Goal: Information Seeking & Learning: Learn about a topic

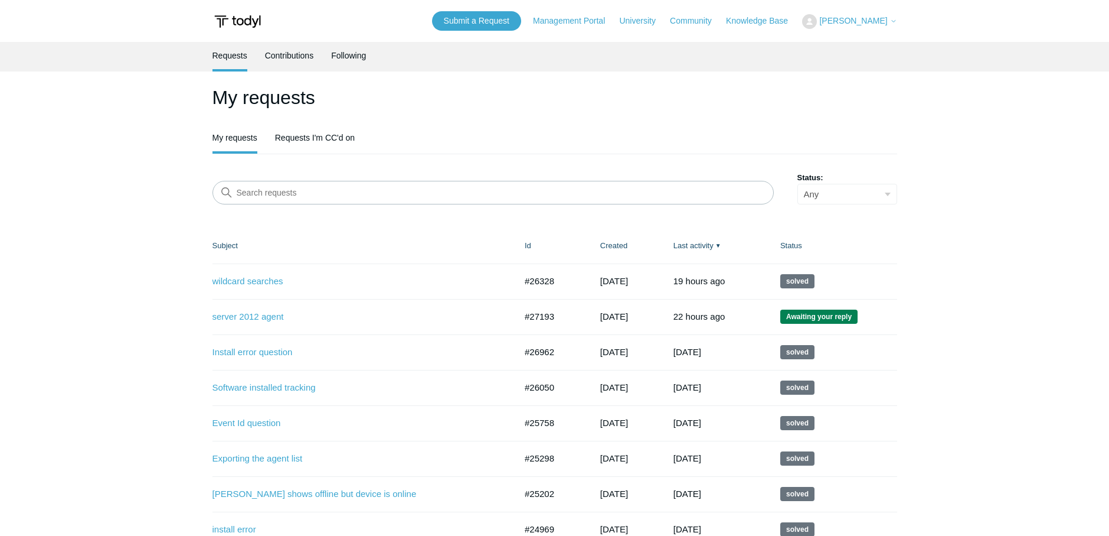
scroll to position [342, 0]
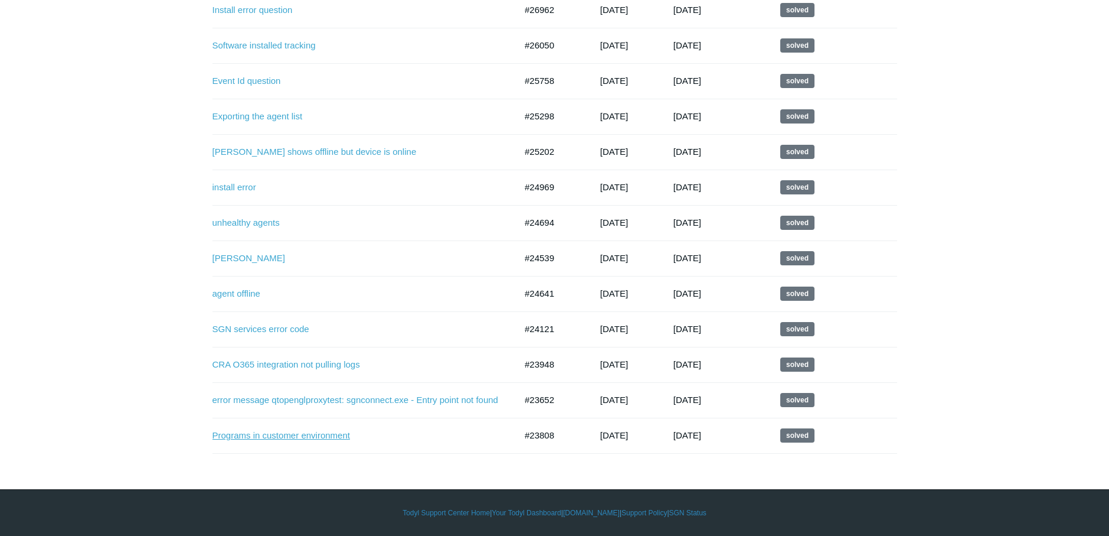
click at [283, 440] on link "Programs in customer environment" at bounding box center [356, 436] width 286 height 14
click at [278, 402] on link "error message qtopenglproxytest: sgnconnect.exe - Entry point not found" at bounding box center [356, 400] width 286 height 14
click at [256, 329] on link "SGN services error code" at bounding box center [356, 329] width 286 height 14
click at [245, 292] on link "agent offline" at bounding box center [356, 294] width 286 height 14
click at [250, 266] on td "Todyl logouts #24539 3 months ago Solved" at bounding box center [363, 257] width 301 height 35
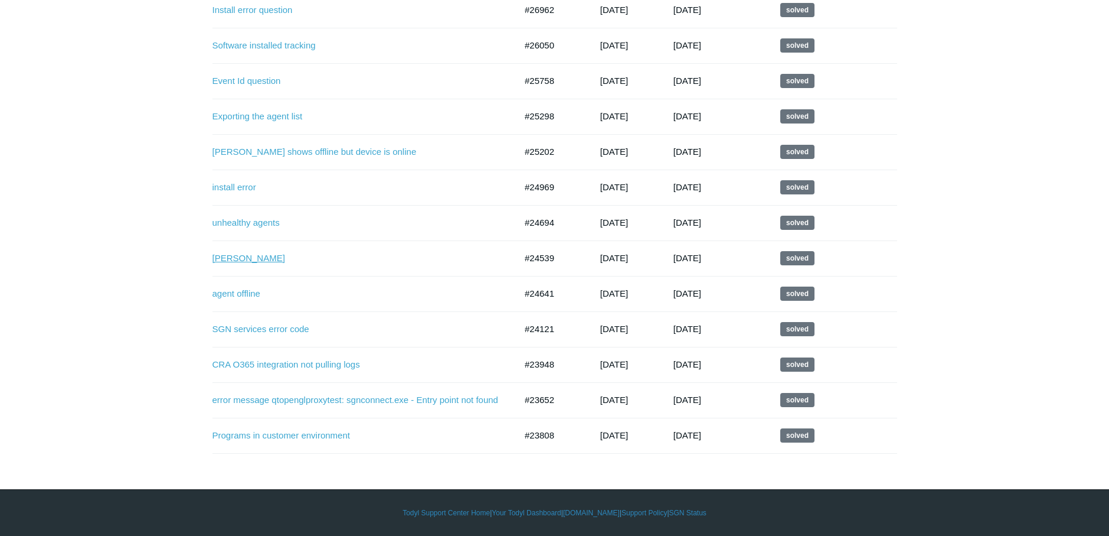
click at [254, 261] on link "Todyl logouts" at bounding box center [356, 259] width 286 height 14
click at [254, 224] on link "unhealthy agents" at bounding box center [356, 223] width 286 height 14
click at [240, 188] on link "install error" at bounding box center [356, 188] width 286 height 14
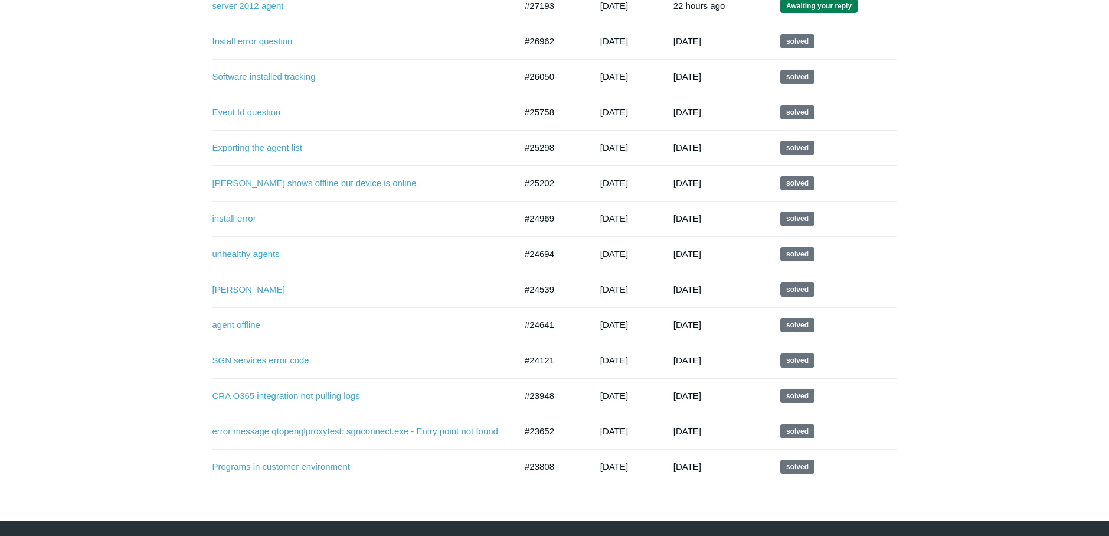
scroll to position [283, 0]
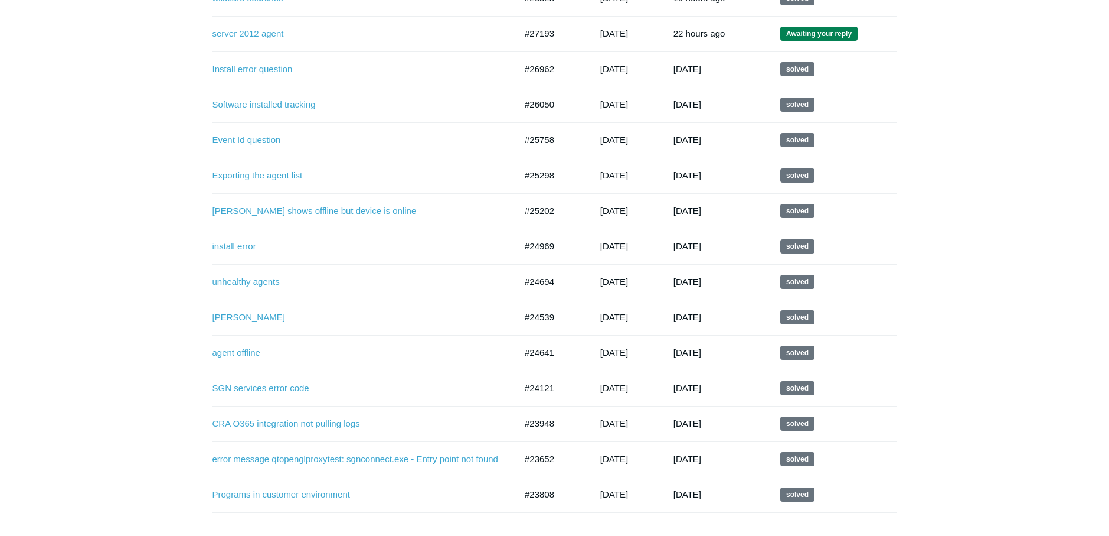
click at [284, 207] on link "Todyl shows offline but device is online" at bounding box center [356, 211] width 286 height 14
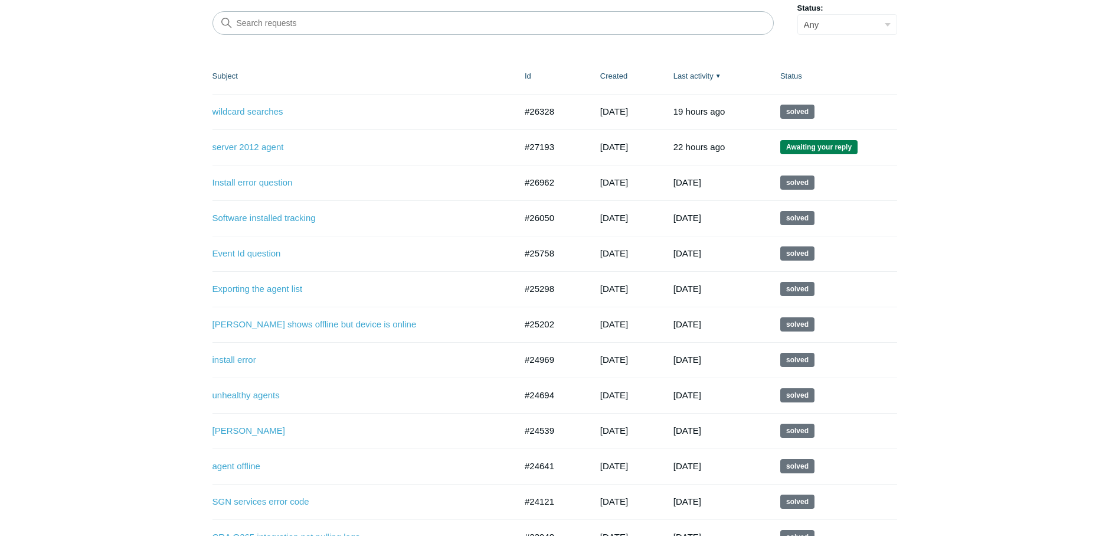
scroll to position [165, 0]
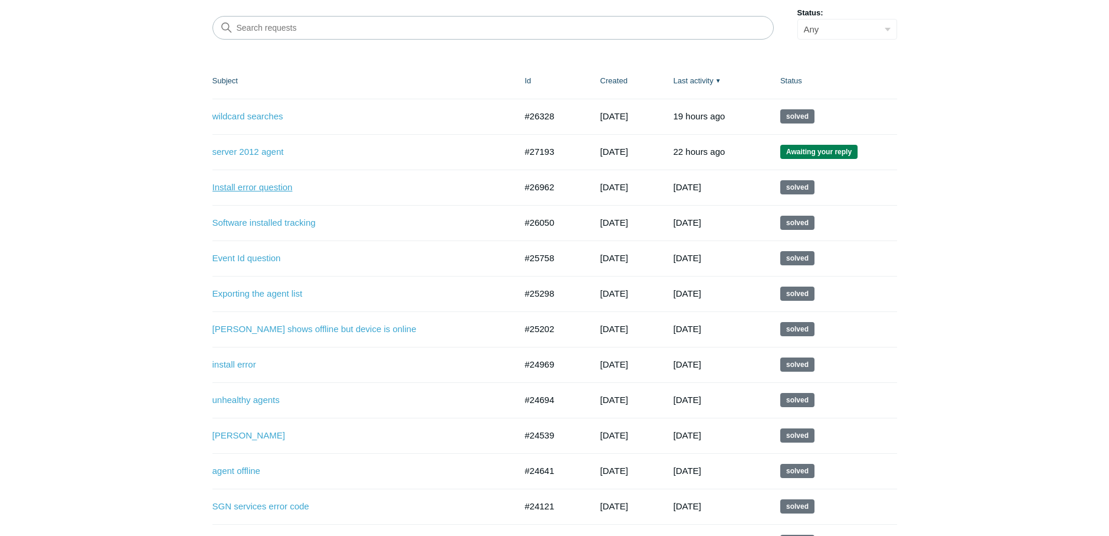
click at [246, 190] on link "Install error question" at bounding box center [356, 188] width 286 height 14
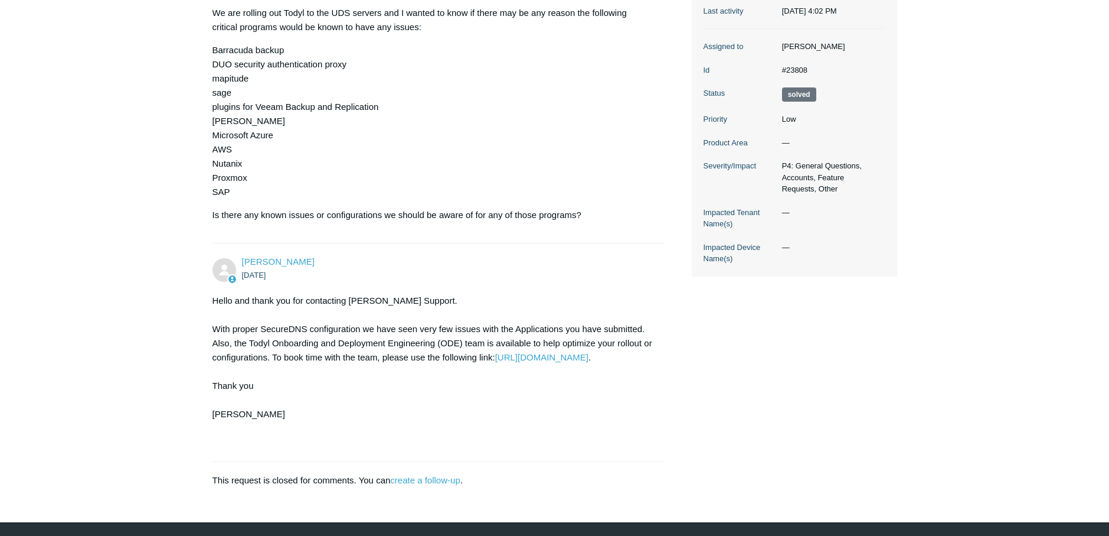
scroll to position [257, 0]
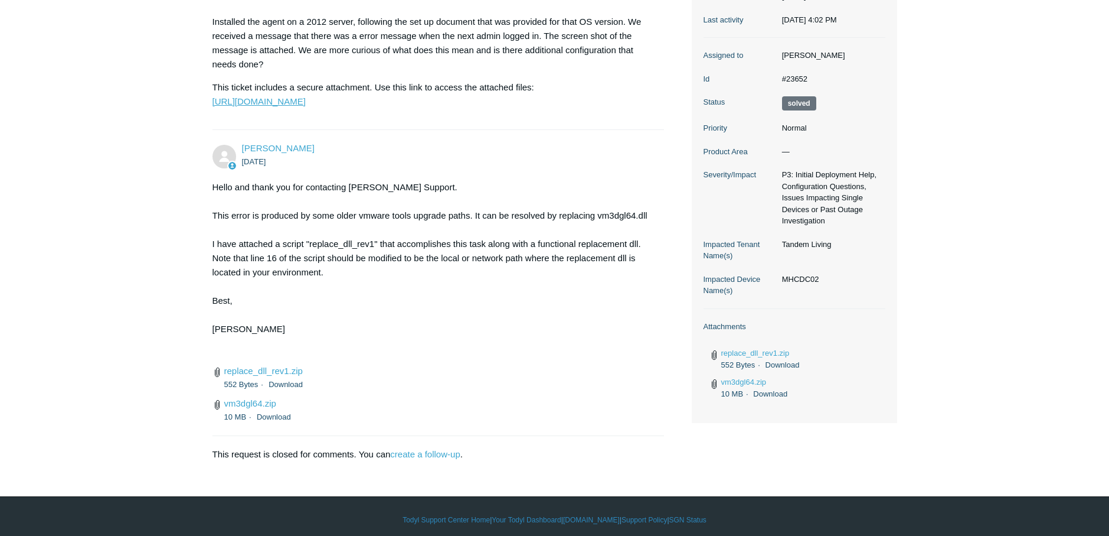
scroll to position [279, 0]
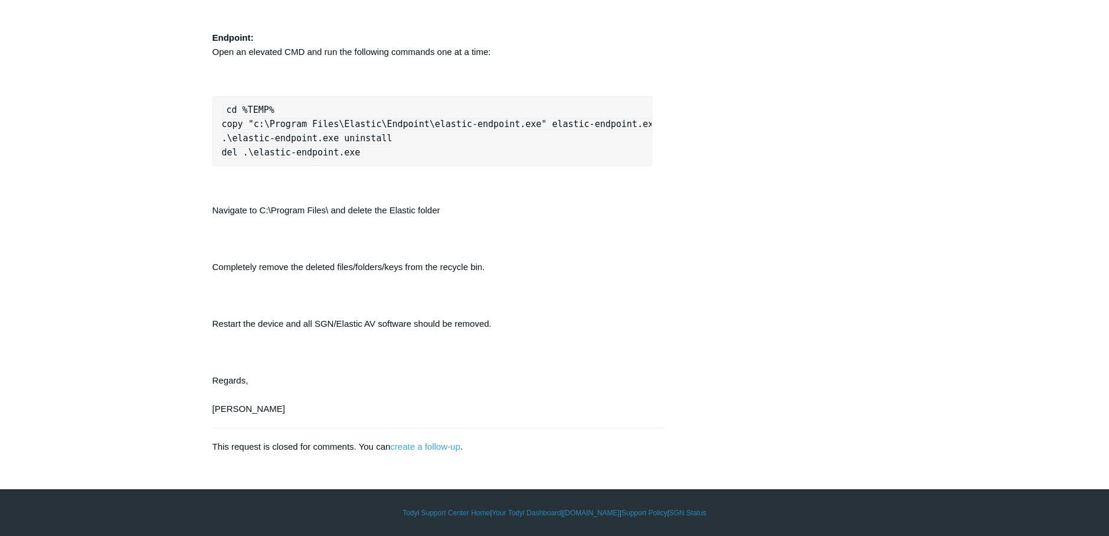
scroll to position [2515, 0]
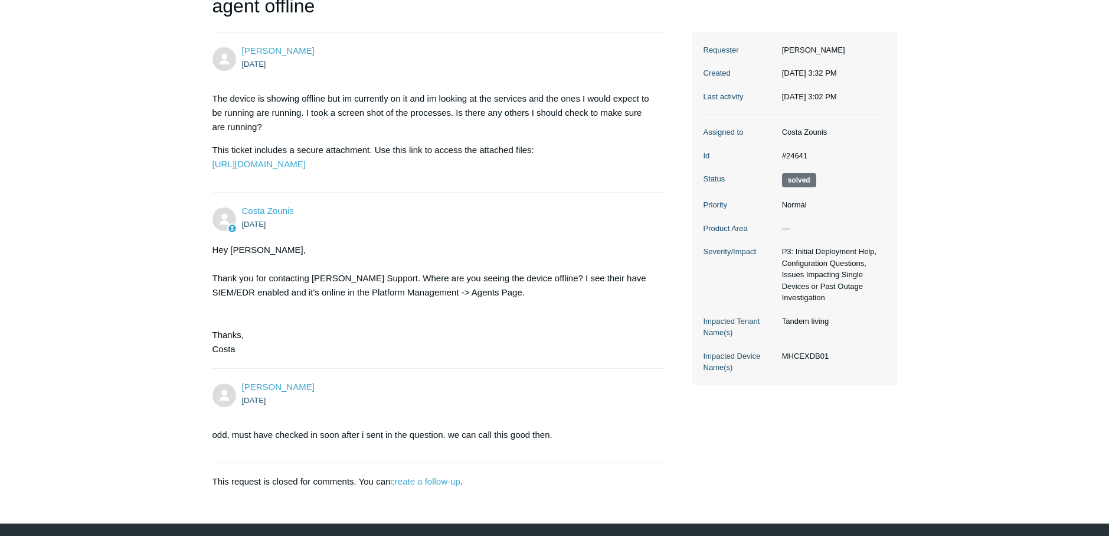
scroll to position [201, 0]
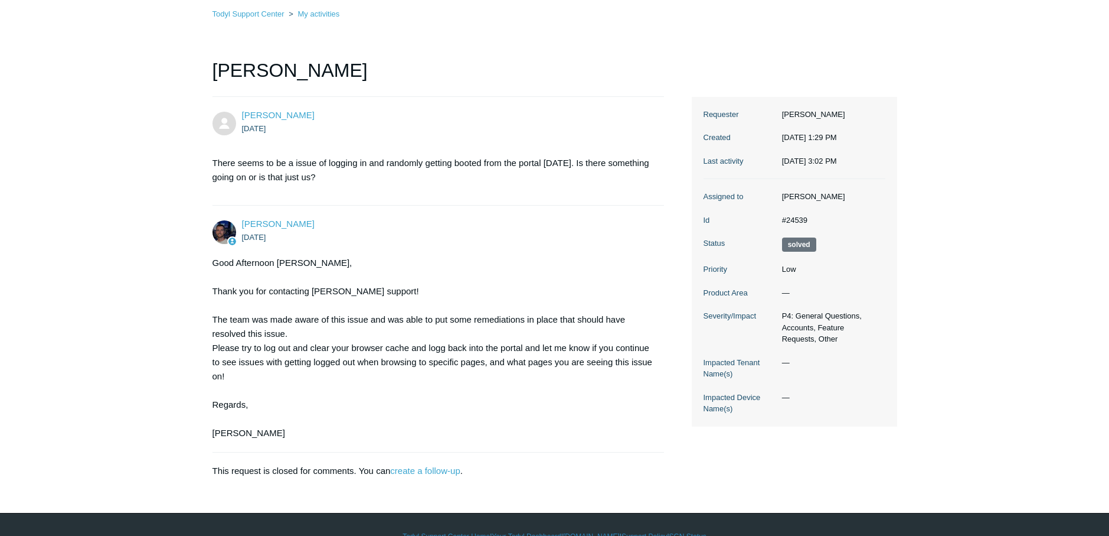
scroll to position [97, 0]
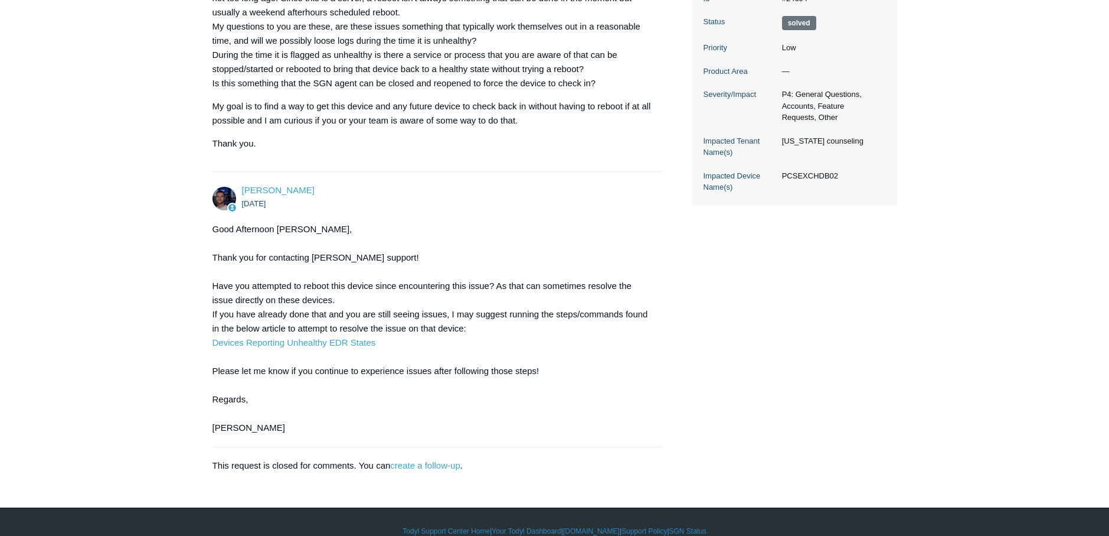
scroll to position [314, 0]
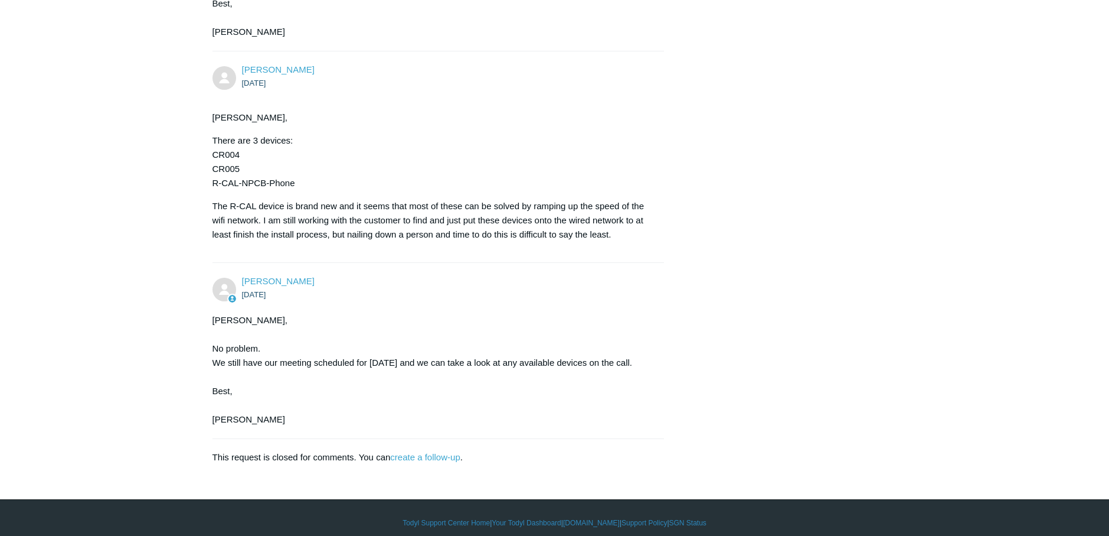
scroll to position [2407, 0]
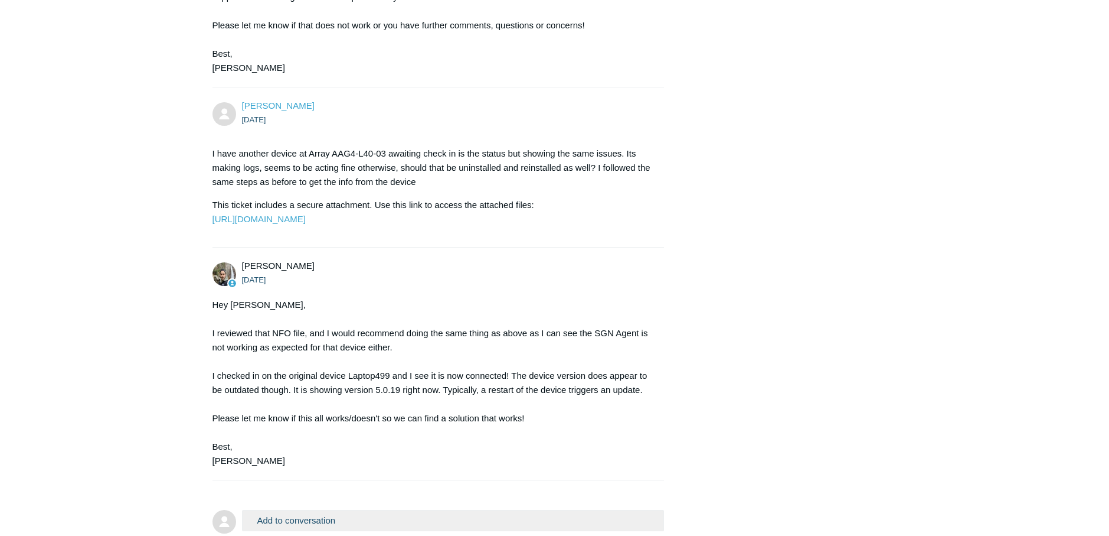
scroll to position [1055, 0]
